Goal: Check status: Check status

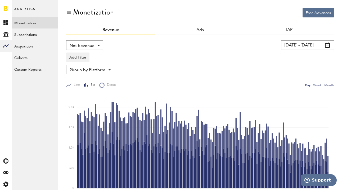
click at [305, 48] on input "[DATE] - [DATE]" at bounding box center [307, 45] width 53 height 10
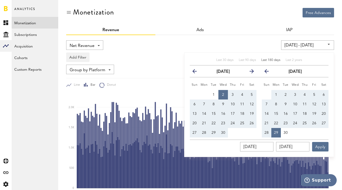
click at [271, 63] on div "Last 30 days Last 90 days Last 180 days Last 2 years" at bounding box center [259, 61] width 139 height 7
click at [270, 62] on span "Last 180 days" at bounding box center [270, 60] width 19 height 3
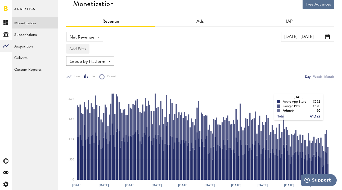
scroll to position [12, 0]
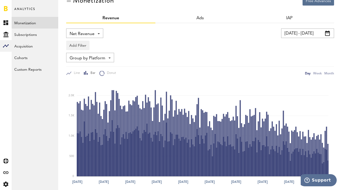
click at [302, 33] on input "[DATE] - [DATE]" at bounding box center [307, 34] width 53 height 10
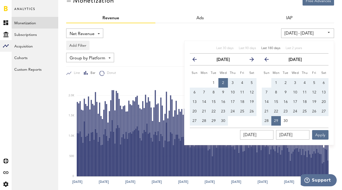
click at [276, 48] on span "Last 180 days" at bounding box center [270, 48] width 19 height 3
click at [325, 135] on button "Apply" at bounding box center [320, 135] width 16 height 10
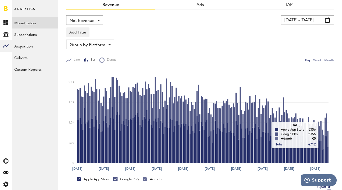
scroll to position [26, 0]
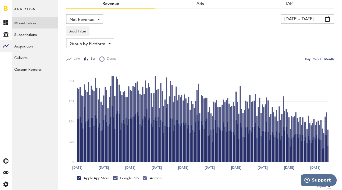
click at [332, 59] on div "Month" at bounding box center [329, 59] width 10 height 6
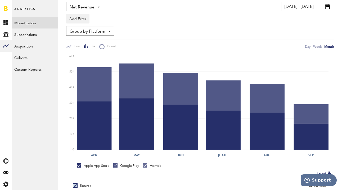
scroll to position [37, 0]
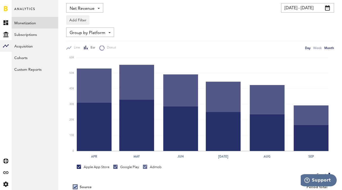
click at [306, 49] on div "Day" at bounding box center [308, 48] width 6 height 6
